Goal: Information Seeking & Learning: Learn about a topic

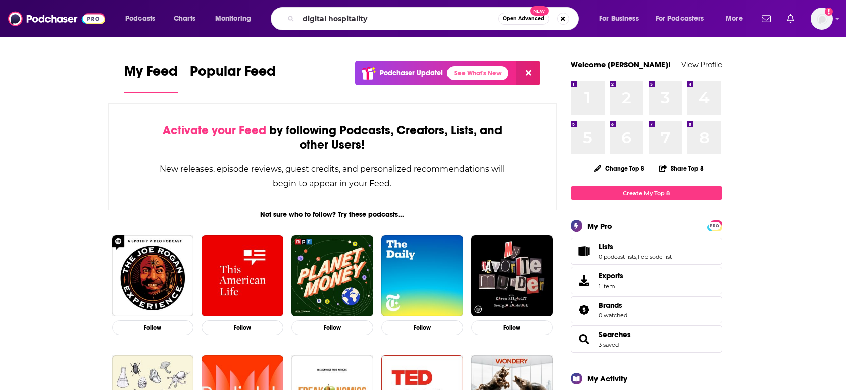
type input "digital hospitality"
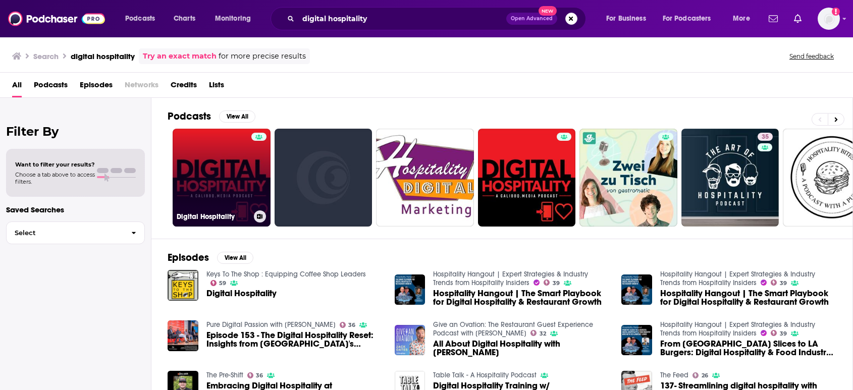
click at [200, 157] on link "Digital Hospitality" at bounding box center [222, 178] width 98 height 98
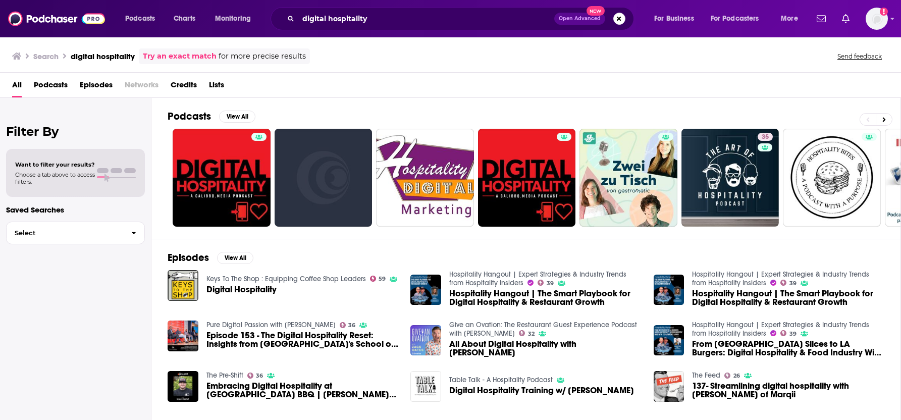
click at [365, 1] on div "Podcasts Charts Monitoring digital hospitality Open Advanced New For Business F…" at bounding box center [450, 18] width 901 height 37
click at [374, 14] on input "digital hospitality" at bounding box center [426, 19] width 256 height 16
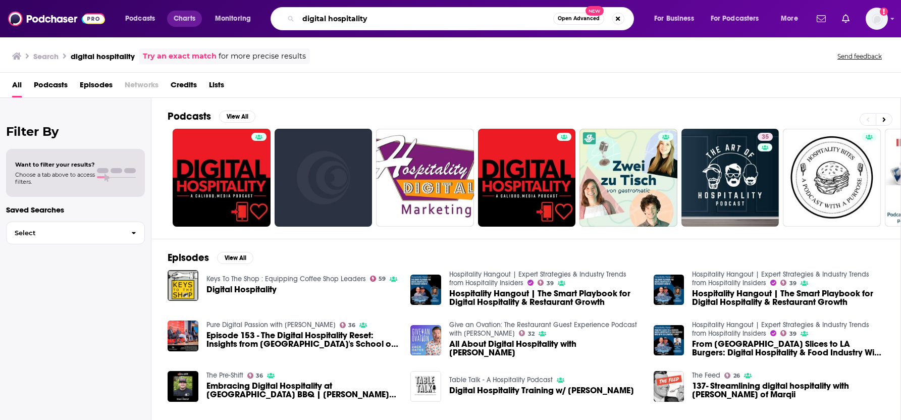
drag, startPoint x: 249, startPoint y: 17, endPoint x: 181, endPoint y: 11, distance: 67.9
click at [181, 11] on div "Podcasts Charts Monitoring digital hospitality Open Advanced New For Business F…" at bounding box center [463, 18] width 690 height 23
type input "uncanny valley"
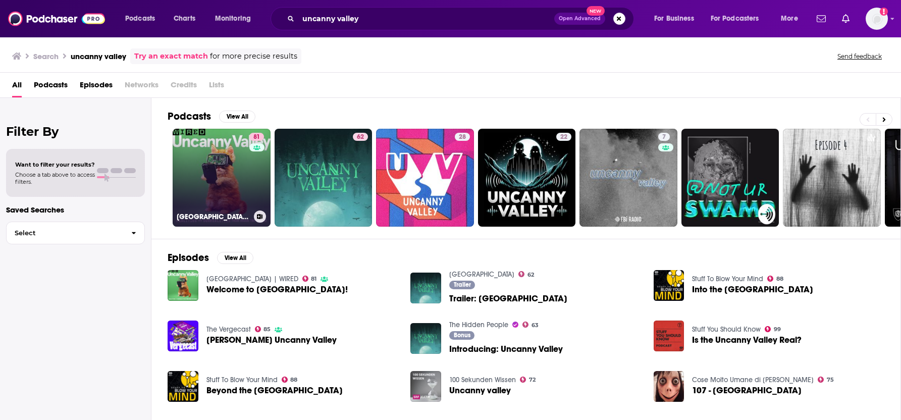
click at [243, 191] on link "81 [GEOGRAPHIC_DATA] | WIRED" at bounding box center [222, 178] width 98 height 98
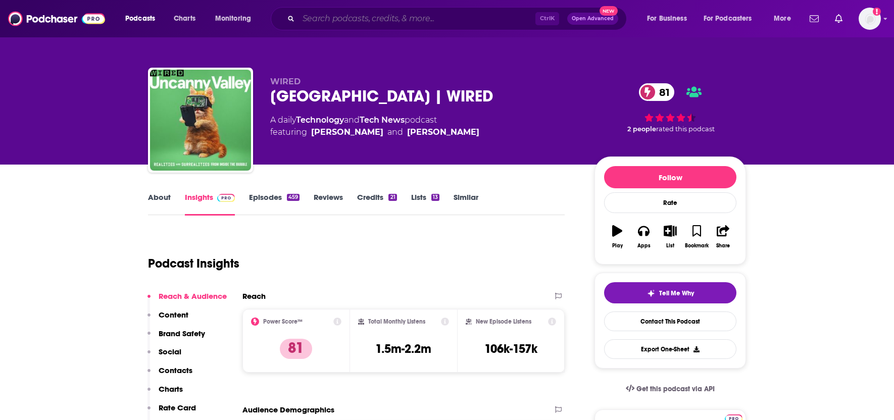
click at [367, 22] on input "Search podcasts, credits, & more..." at bounding box center [416, 19] width 237 height 16
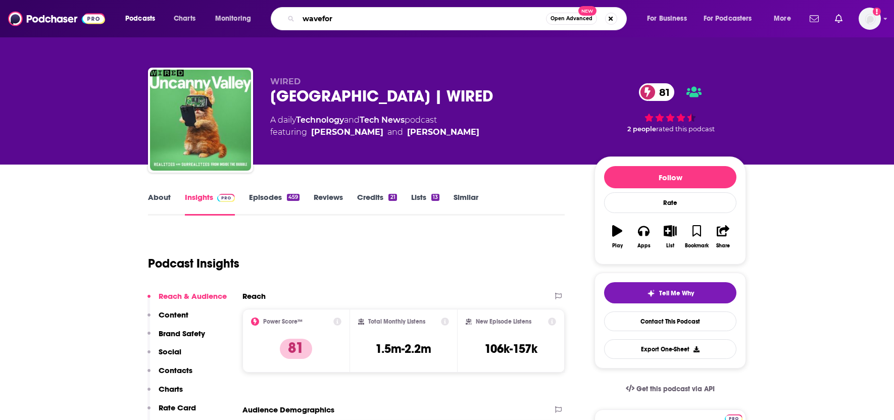
type input "waveform"
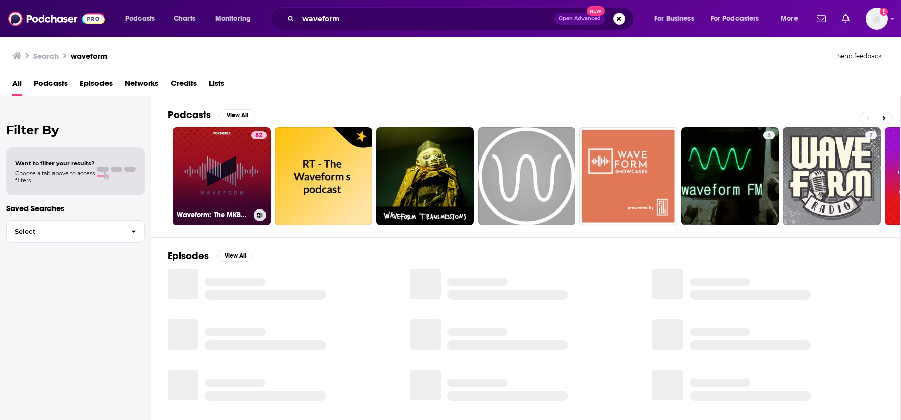
click at [238, 161] on link "82 Waveform: The MKBHD Podcast" at bounding box center [222, 176] width 98 height 98
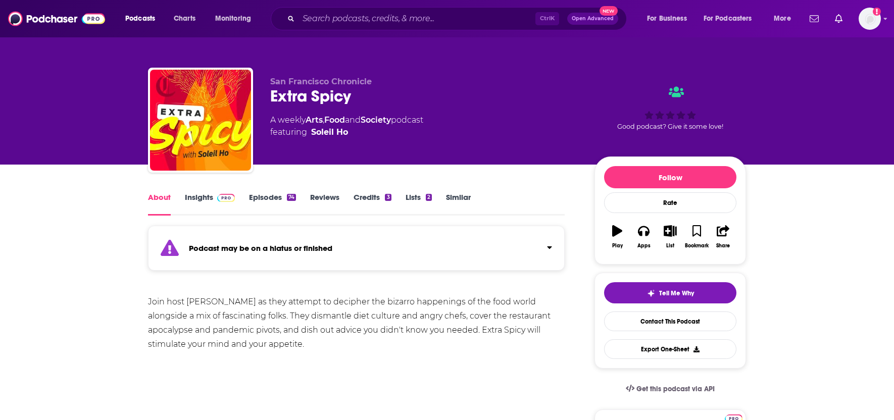
click at [197, 199] on link "Insights" at bounding box center [210, 203] width 50 height 23
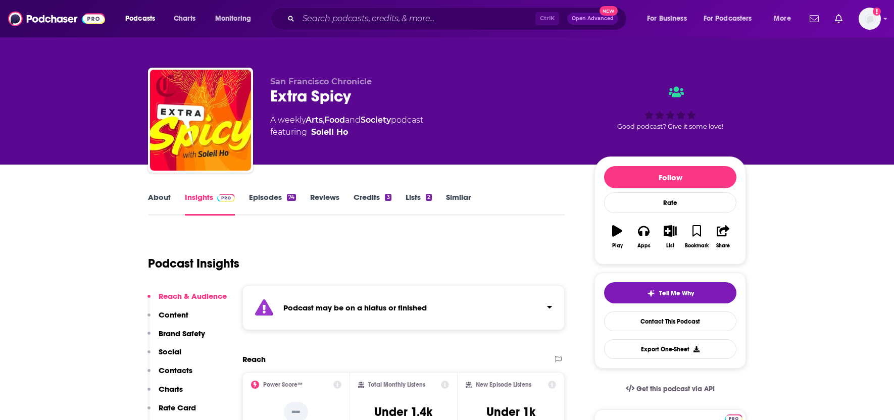
click at [265, 202] on link "Episodes 74" at bounding box center [272, 203] width 47 height 23
